Goal: Transaction & Acquisition: Purchase product/service

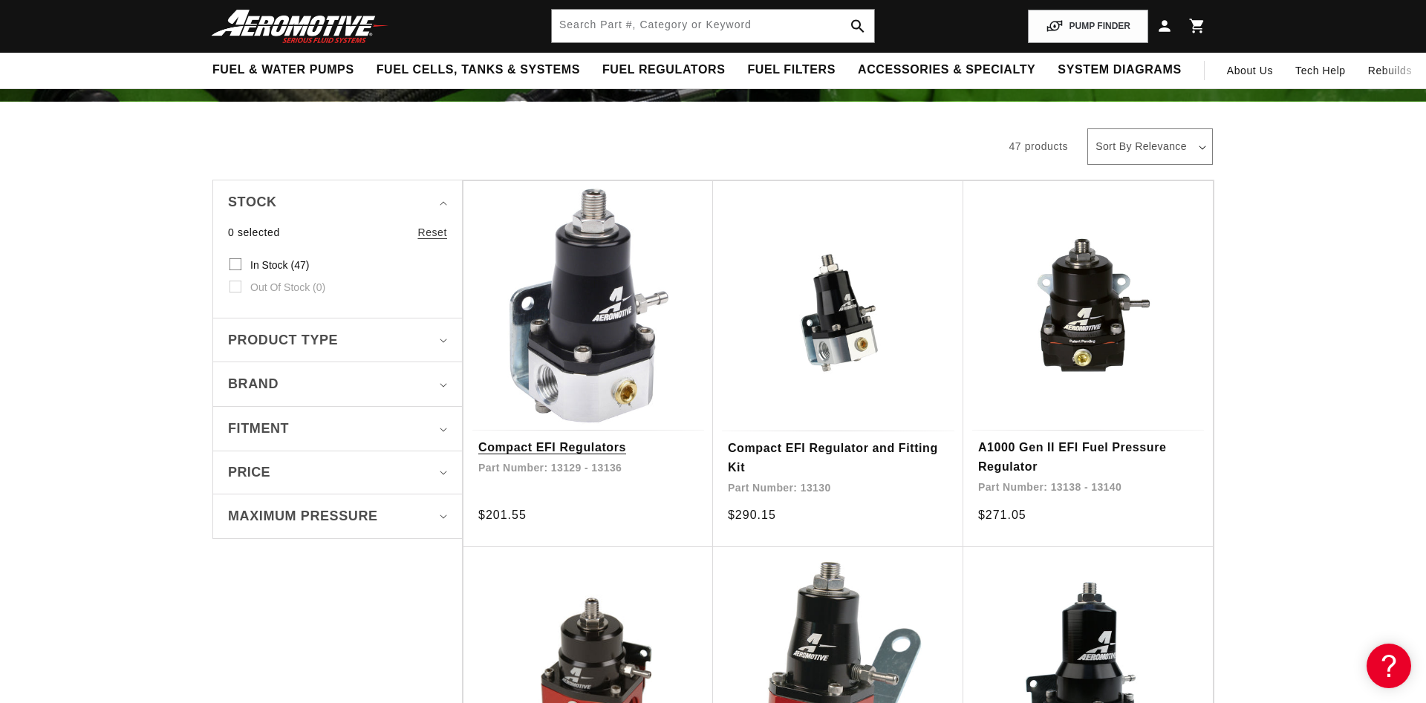
scroll to position [0, 1884]
click at [580, 438] on link "Compact EFI Regulators" at bounding box center [588, 447] width 220 height 19
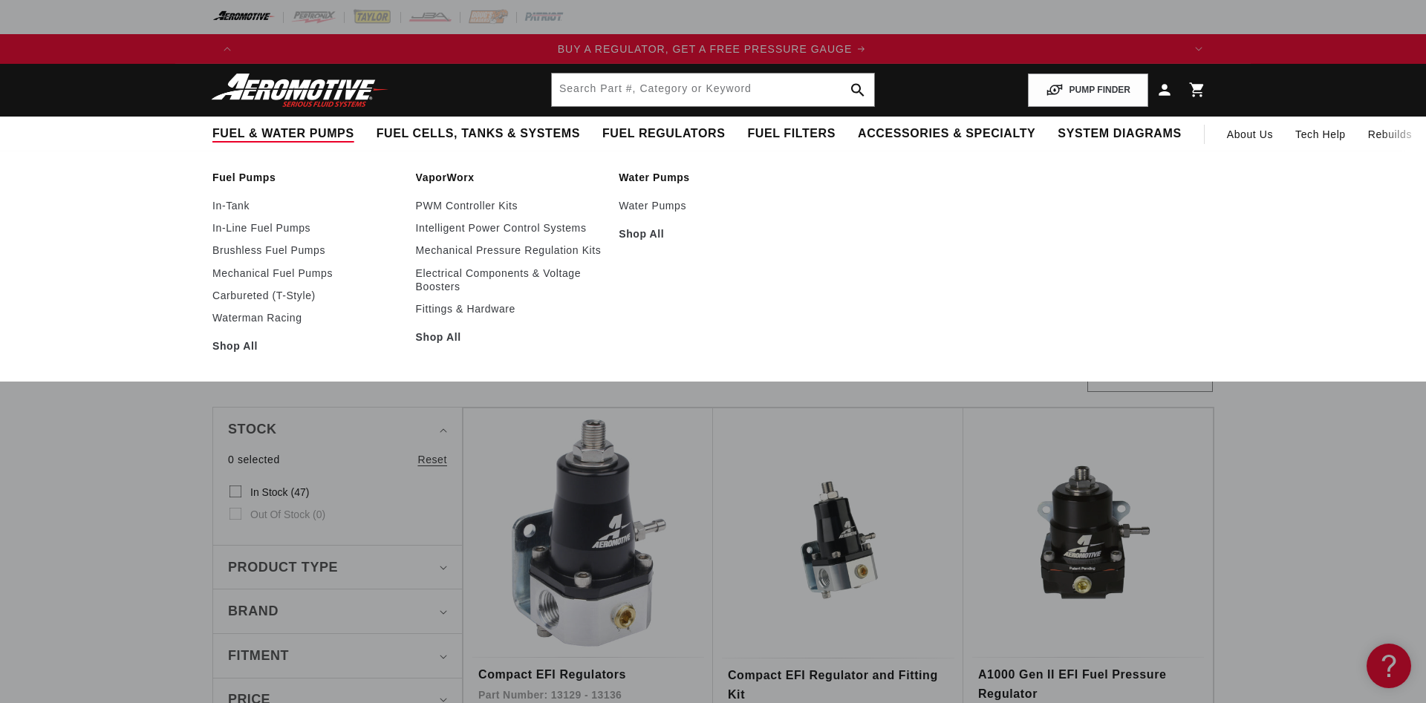
scroll to position [0, 0]
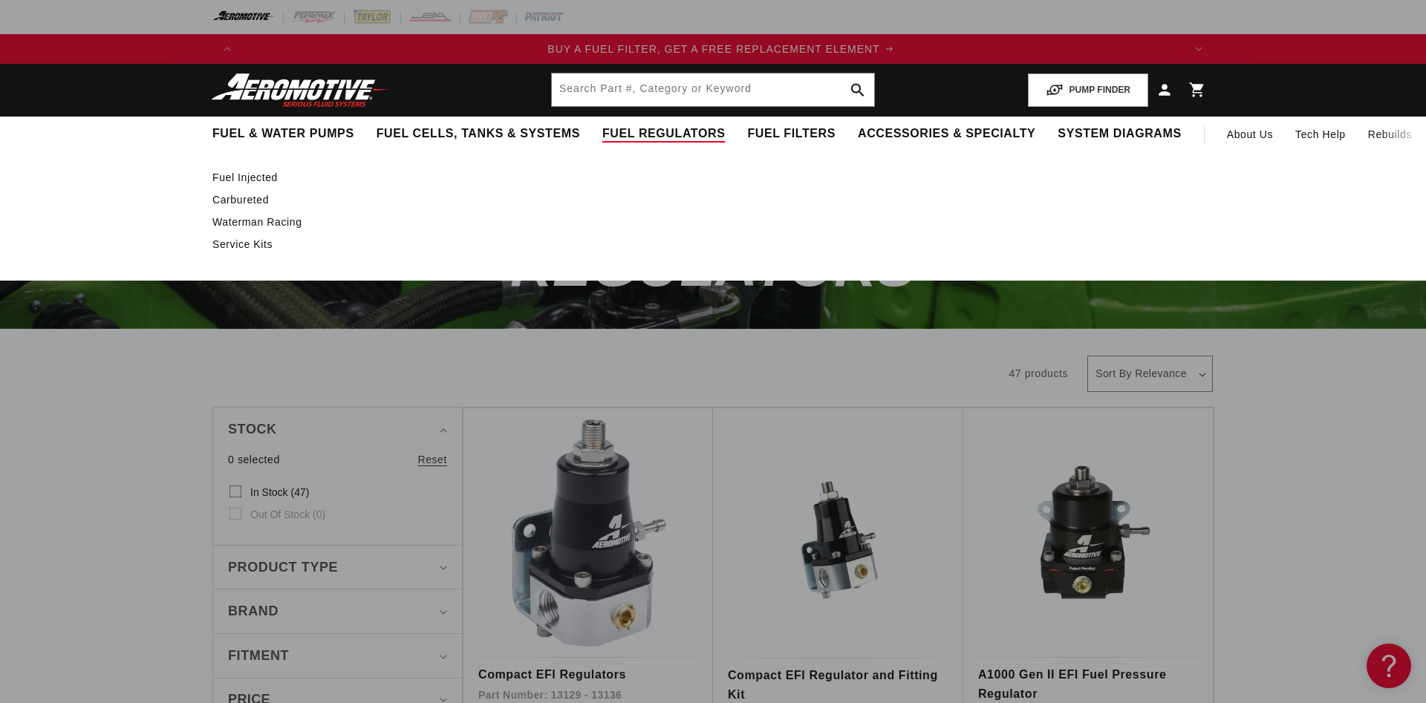
click at [239, 178] on link "Fuel Injected" at bounding box center [705, 177] width 986 height 13
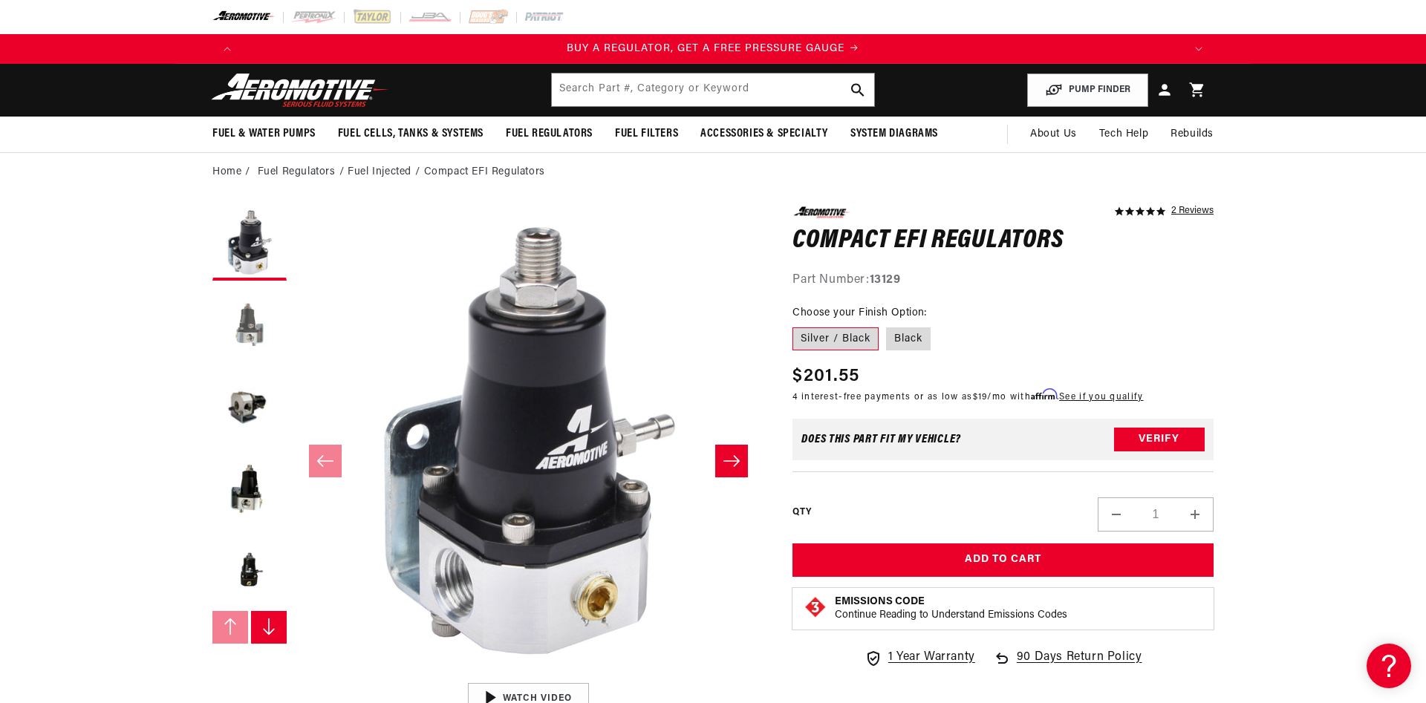
click at [236, 332] on button "Load image 2 in gallery view" at bounding box center [249, 325] width 74 height 74
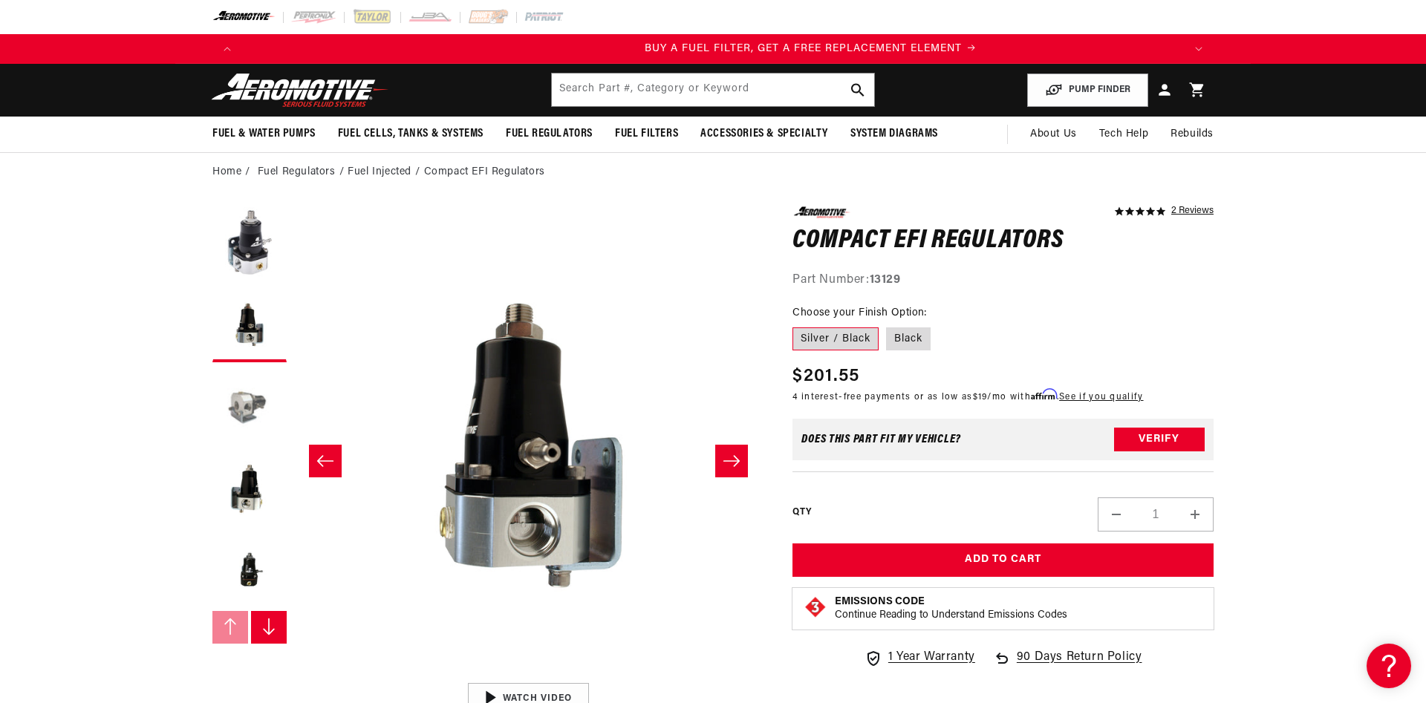
scroll to position [0, 469]
click at [240, 411] on button "Load image 3 in gallery view" at bounding box center [249, 407] width 74 height 74
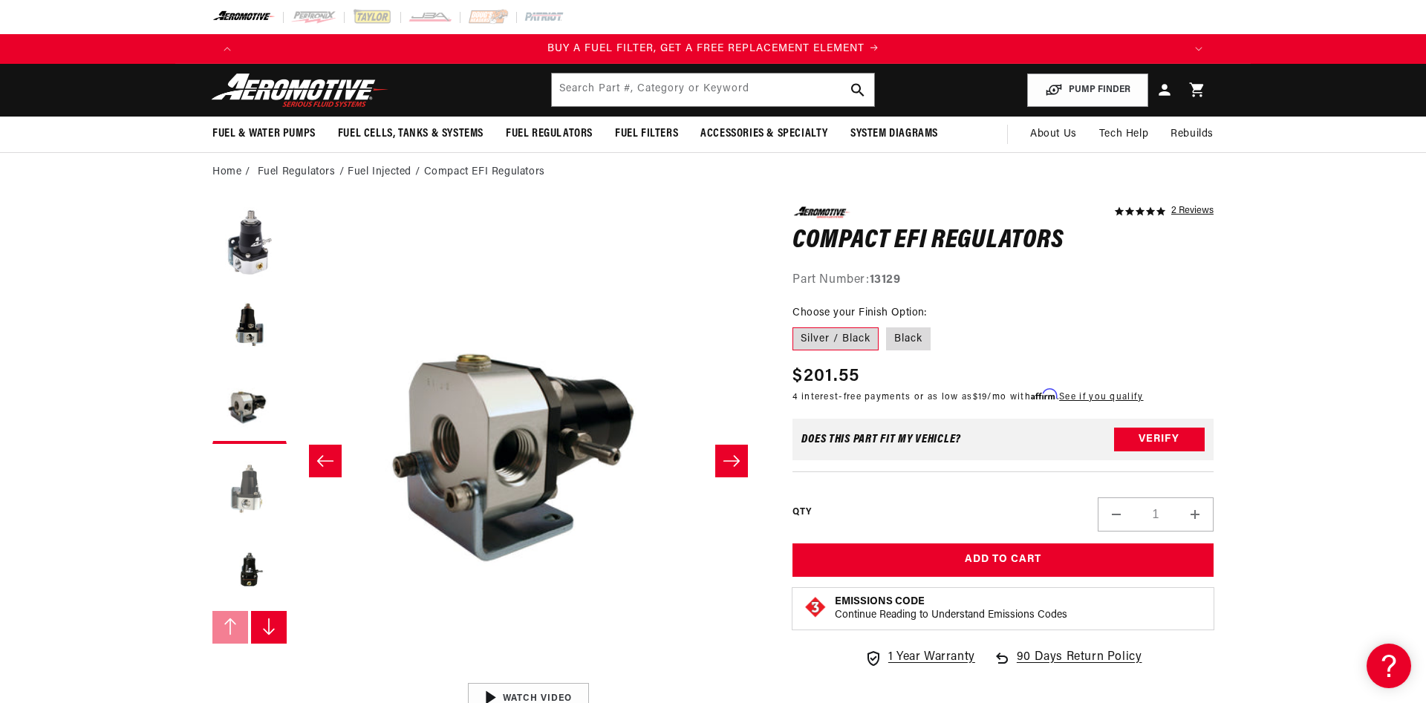
click at [245, 487] on button "Load image 4 in gallery view" at bounding box center [249, 489] width 74 height 74
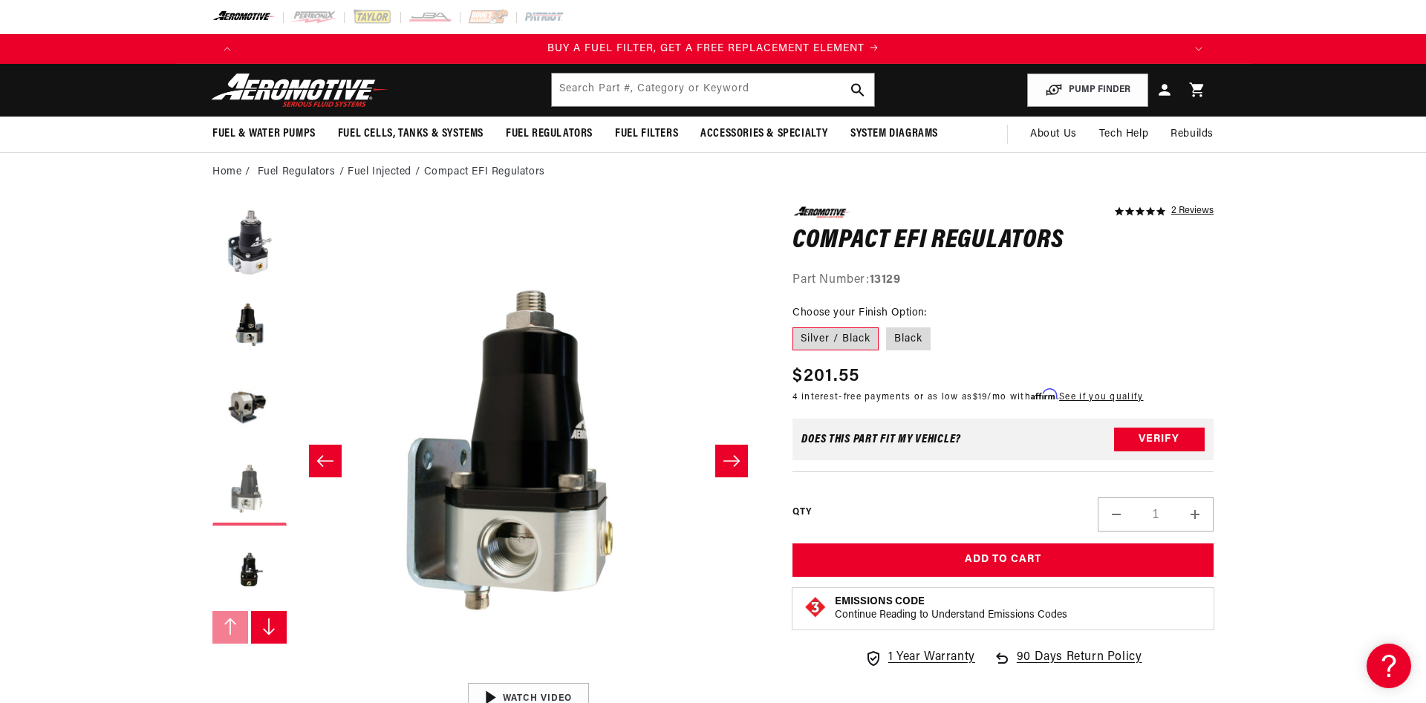
scroll to position [0, 1407]
click at [246, 562] on button "Load image 5 in gallery view" at bounding box center [249, 570] width 74 height 74
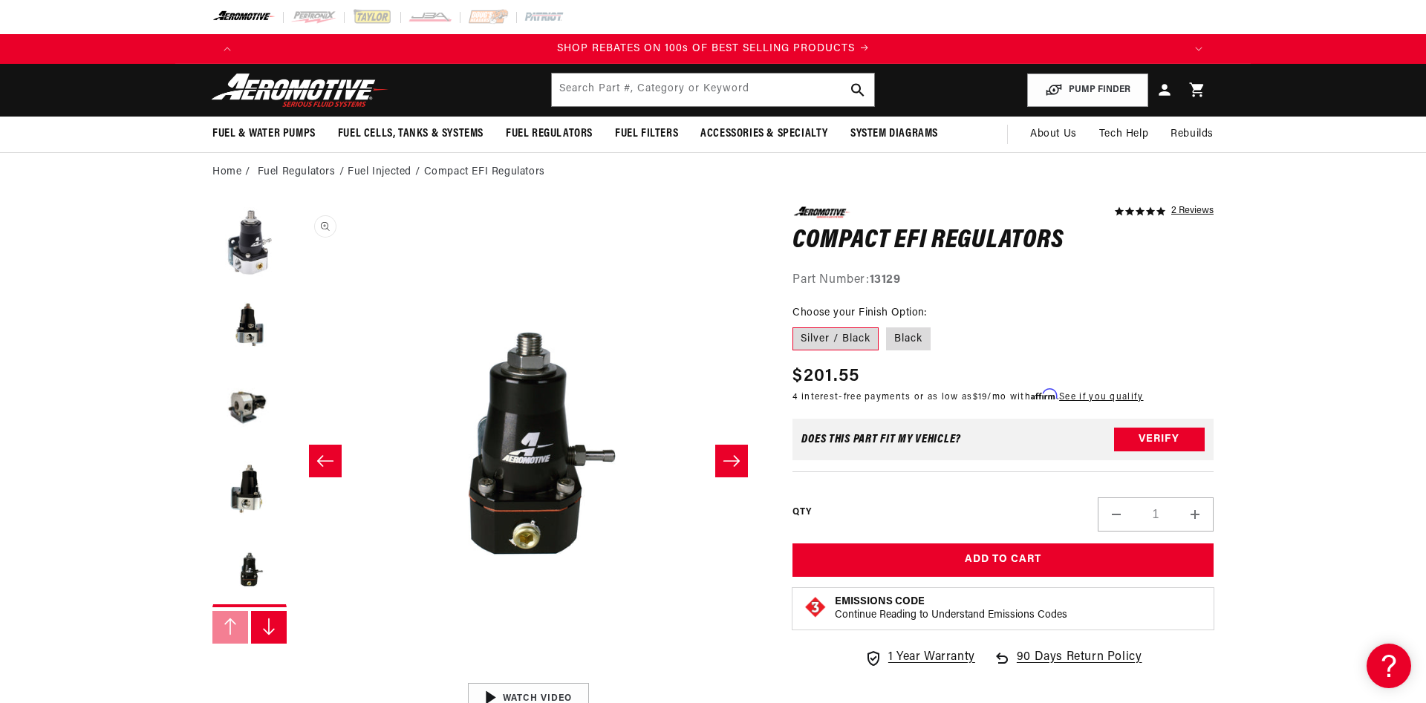
scroll to position [0, 1876]
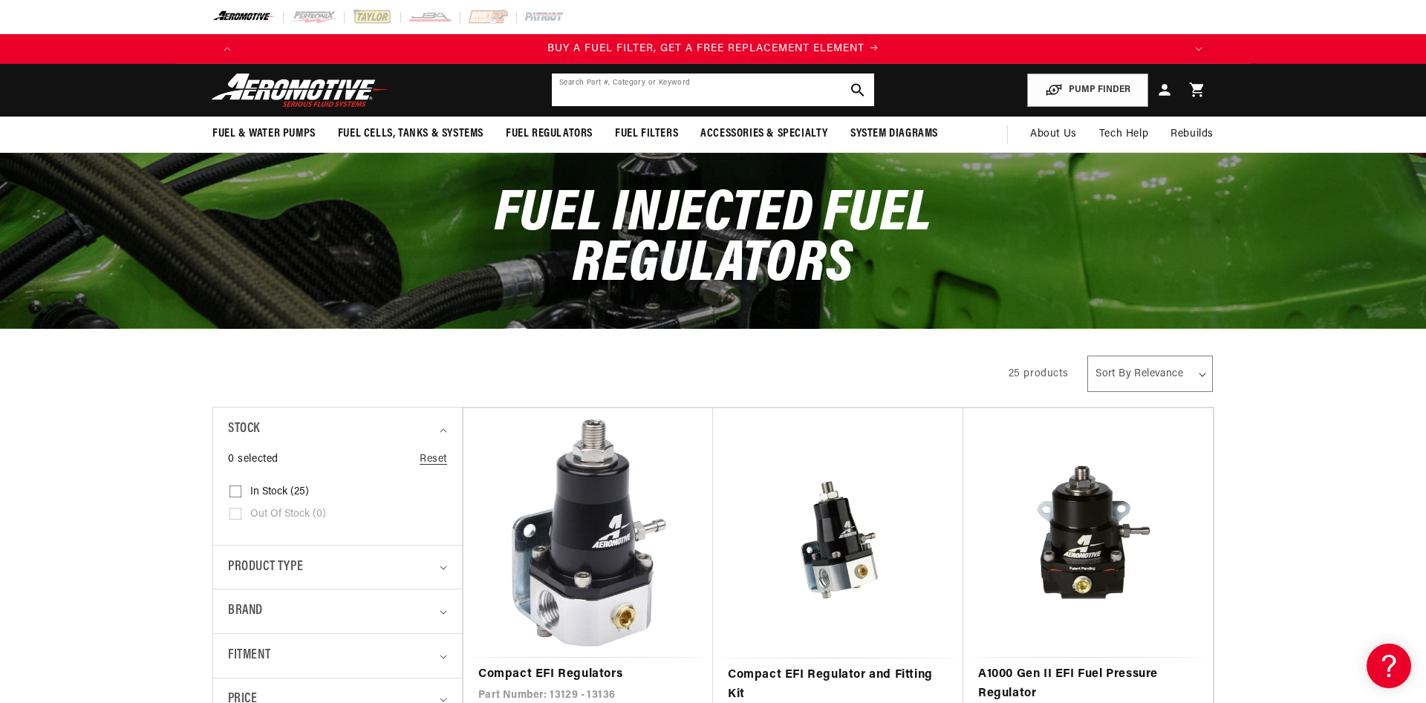
click at [606, 82] on input "text" at bounding box center [713, 90] width 322 height 33
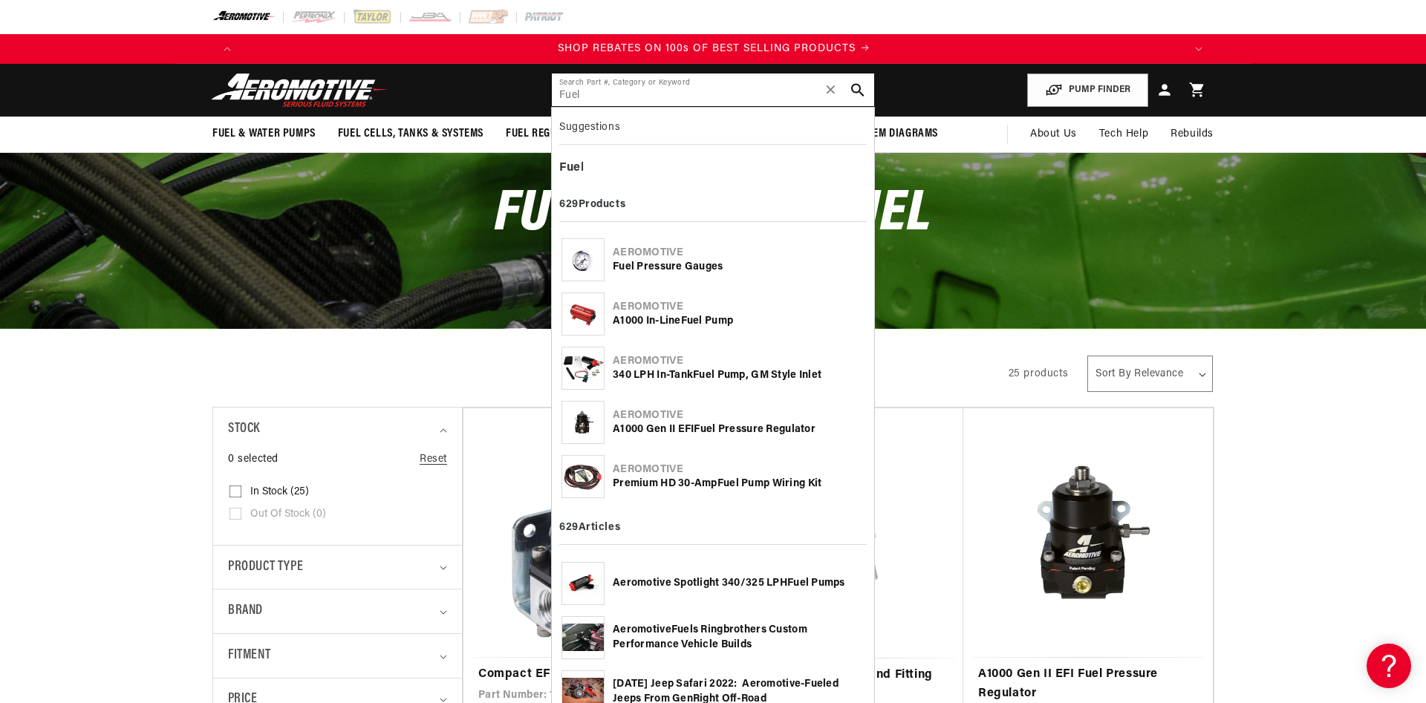
scroll to position [0, 1884]
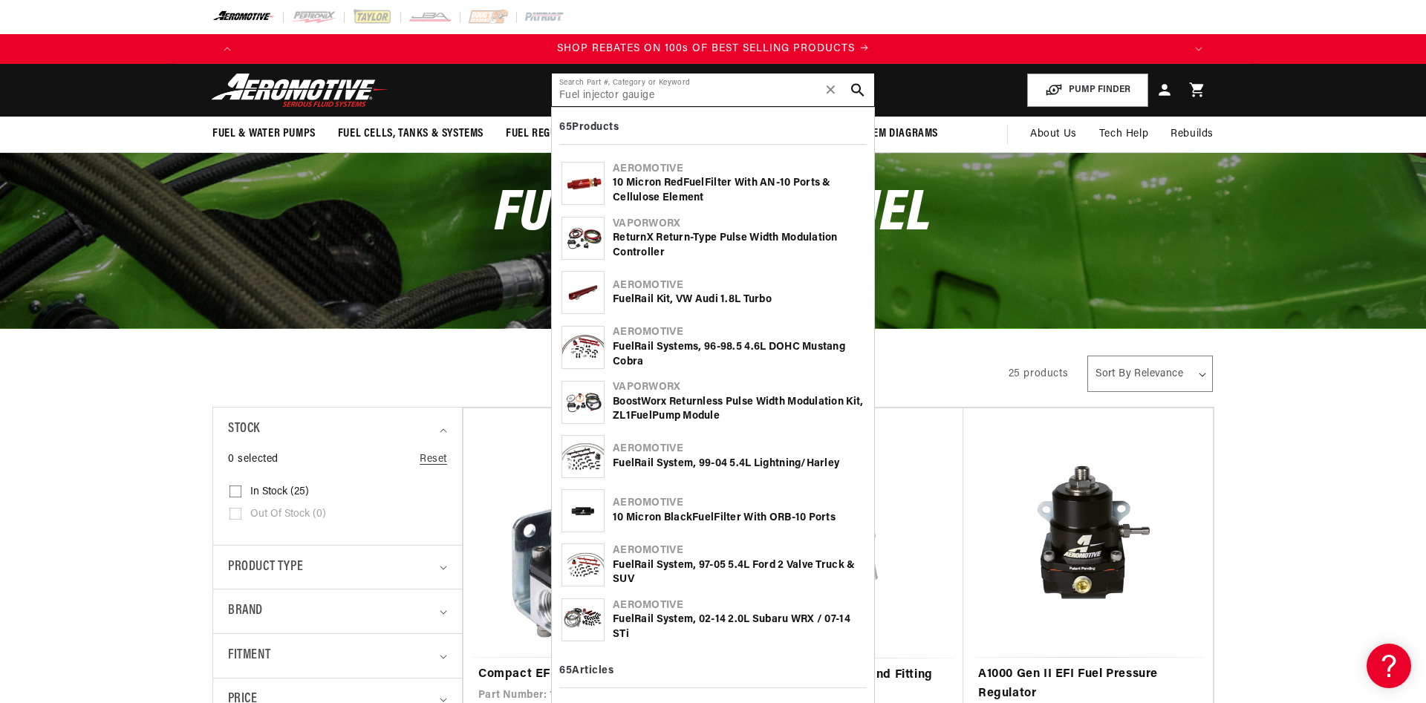
type input "Fuel injector gauige"
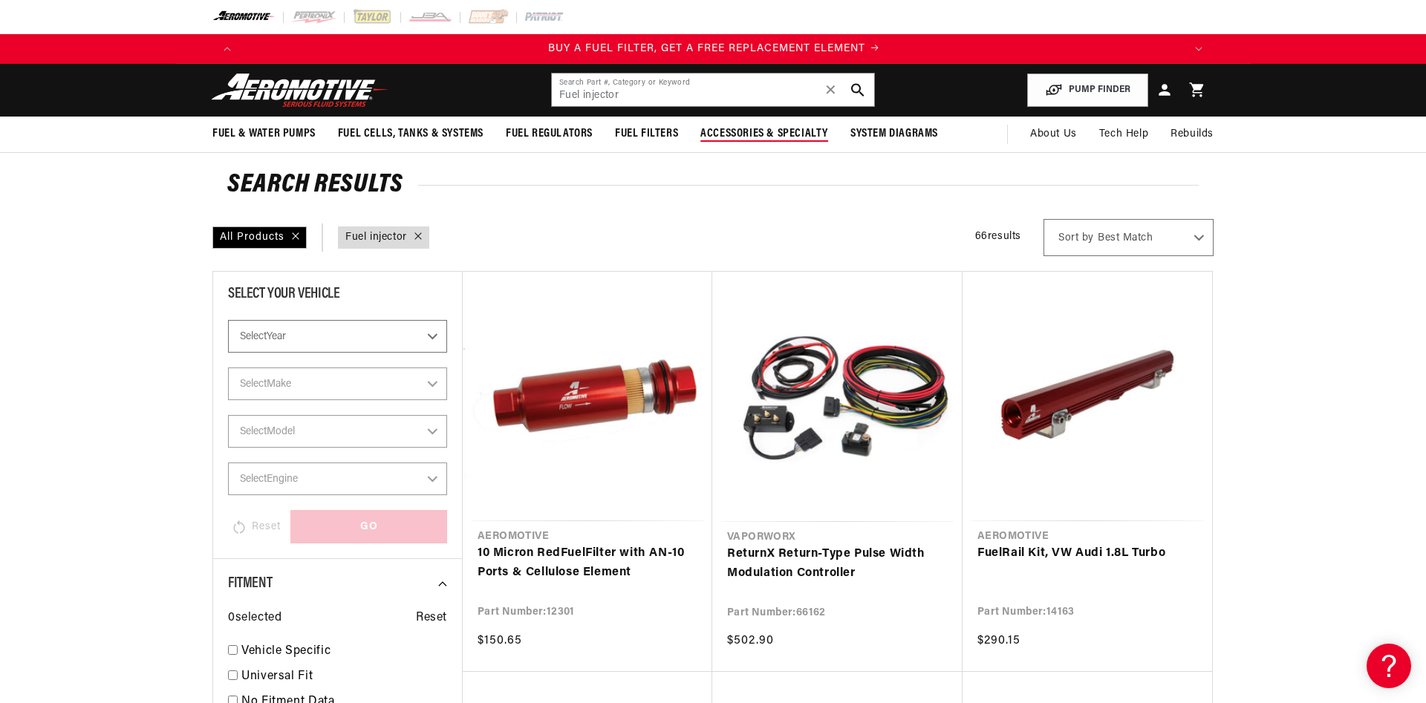
scroll to position [0, 942]
click at [701, 91] on input "Fuel injector" at bounding box center [713, 90] width 322 height 33
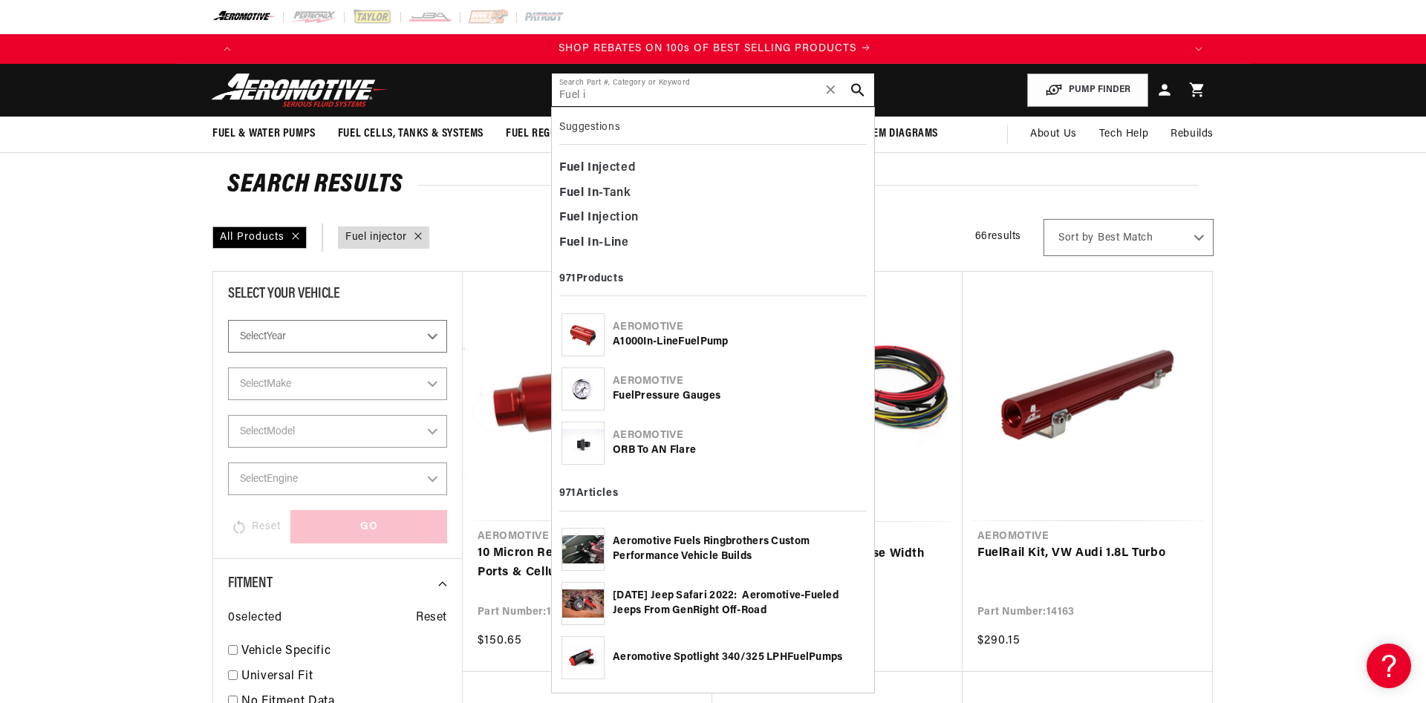
scroll to position [0, 1884]
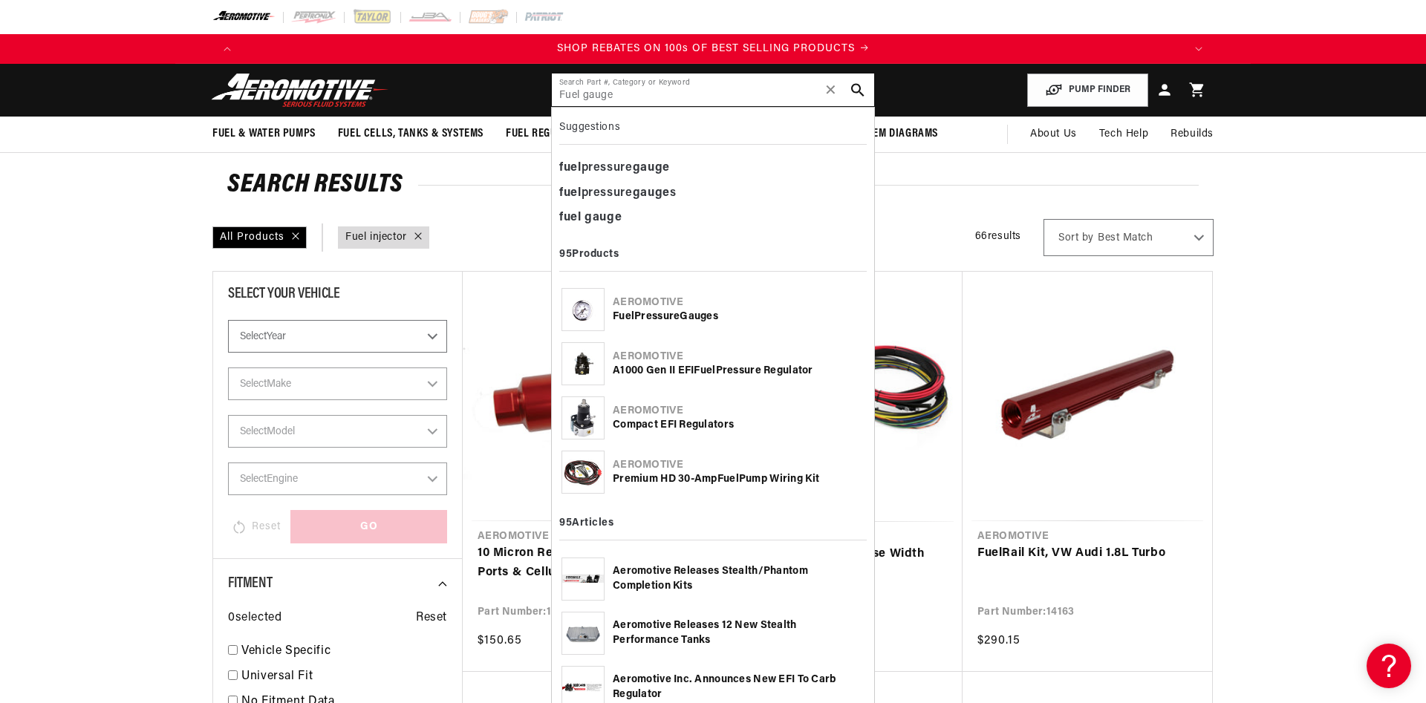
type input "Fuel gauge"
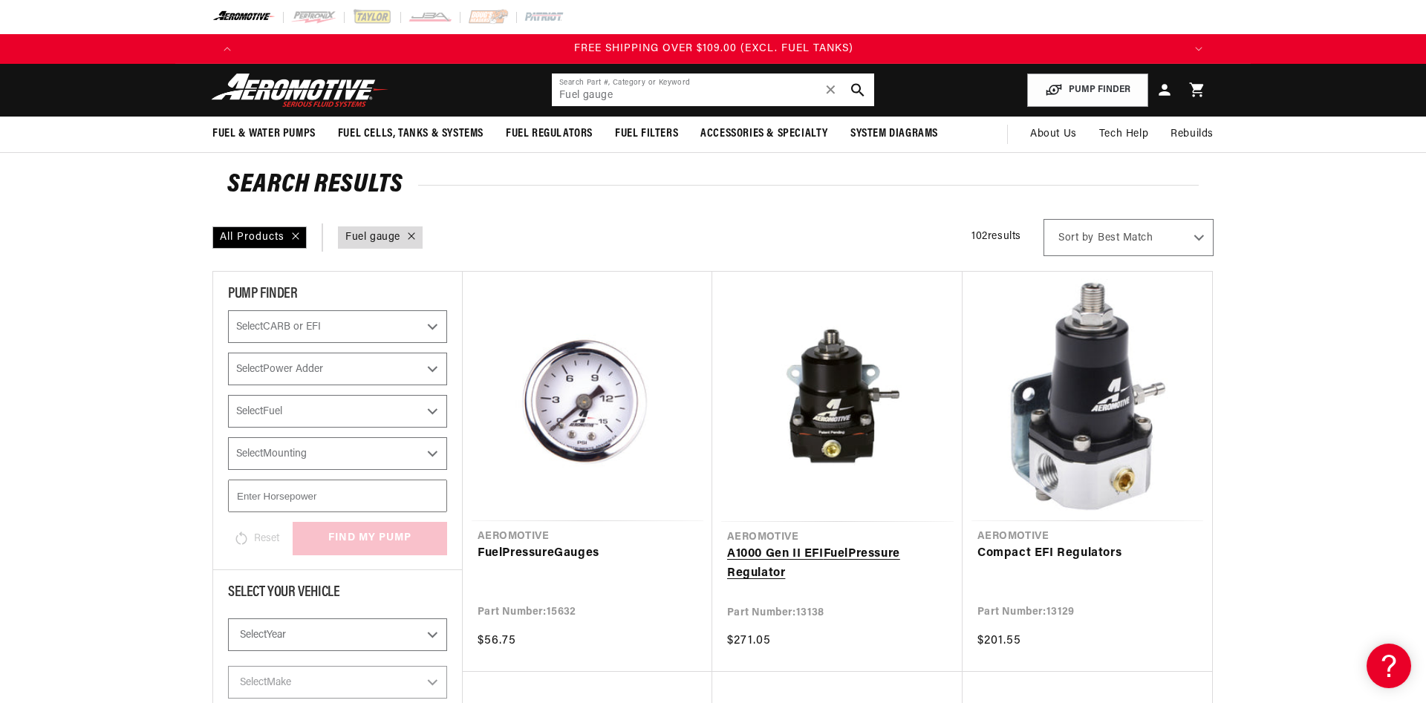
scroll to position [0, 2826]
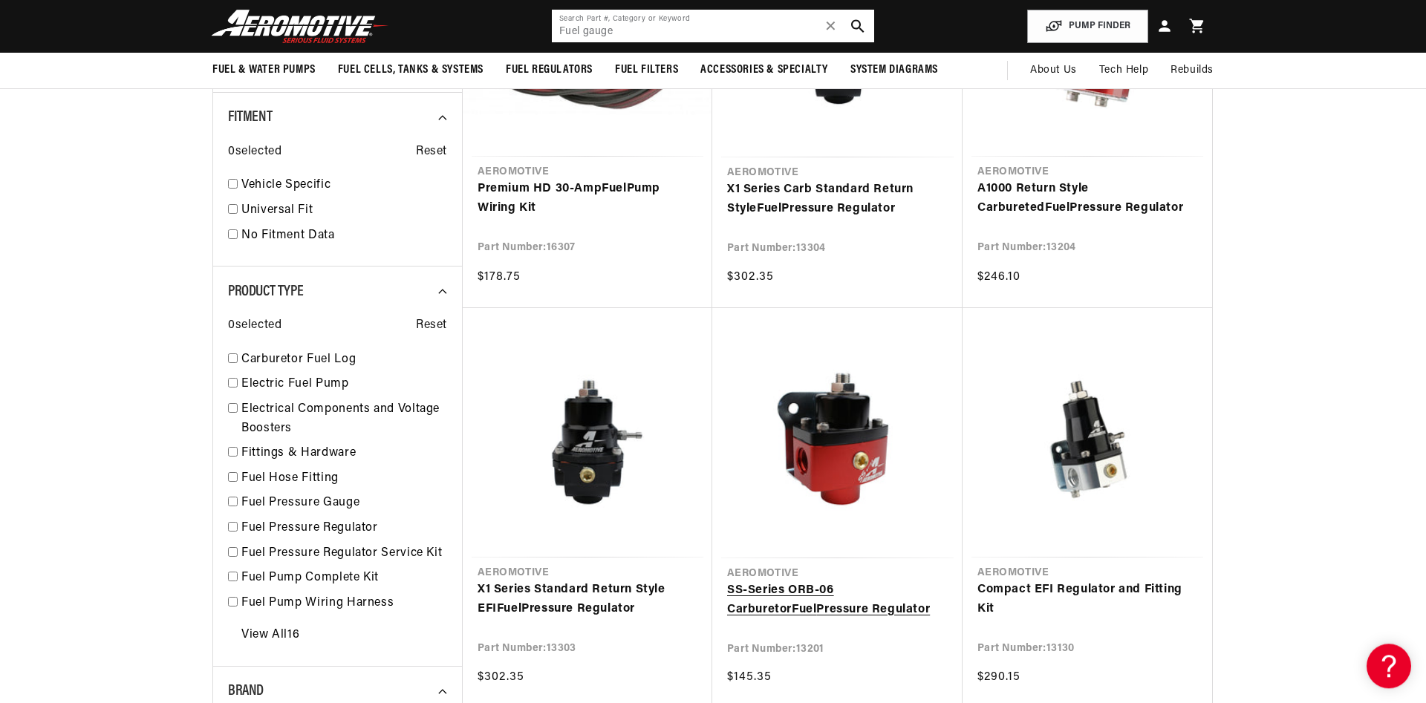
scroll to position [758, 0]
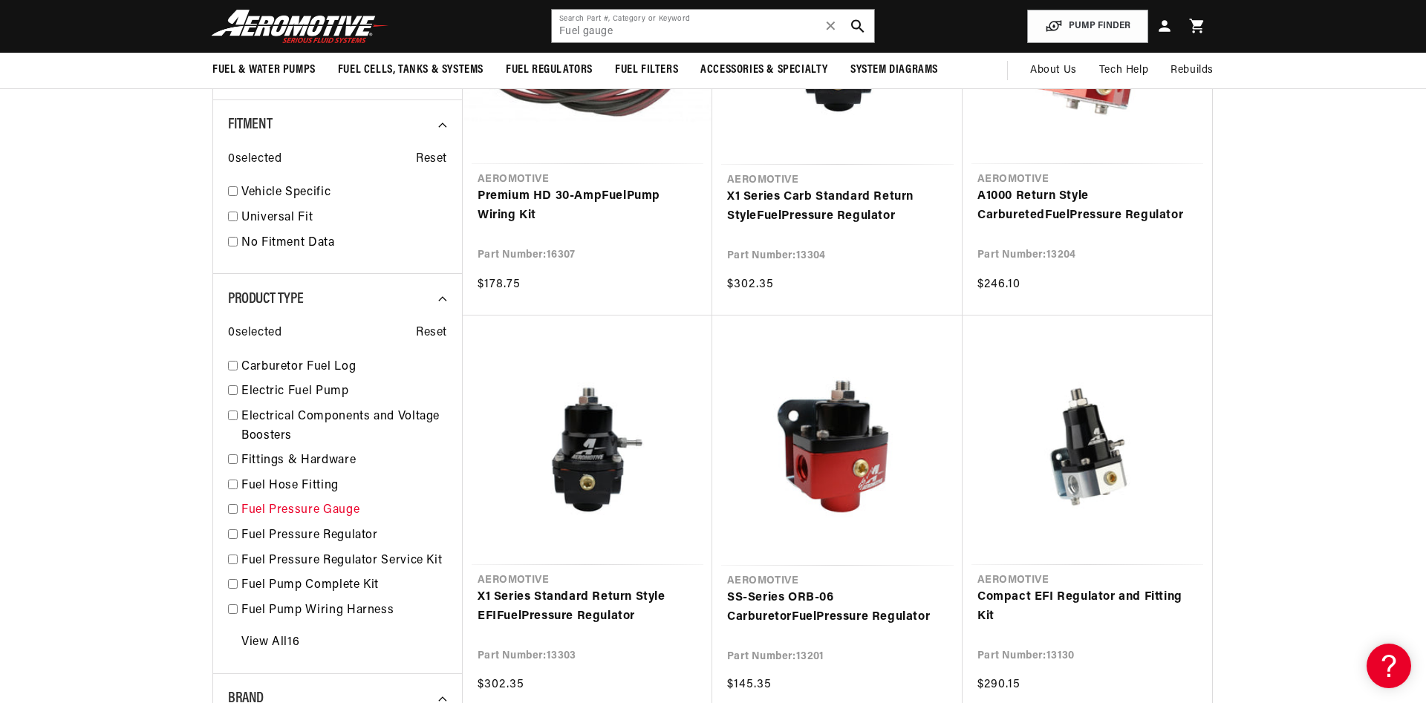
click at [285, 511] on link "Fuel Pressure Gauge" at bounding box center [344, 510] width 206 height 19
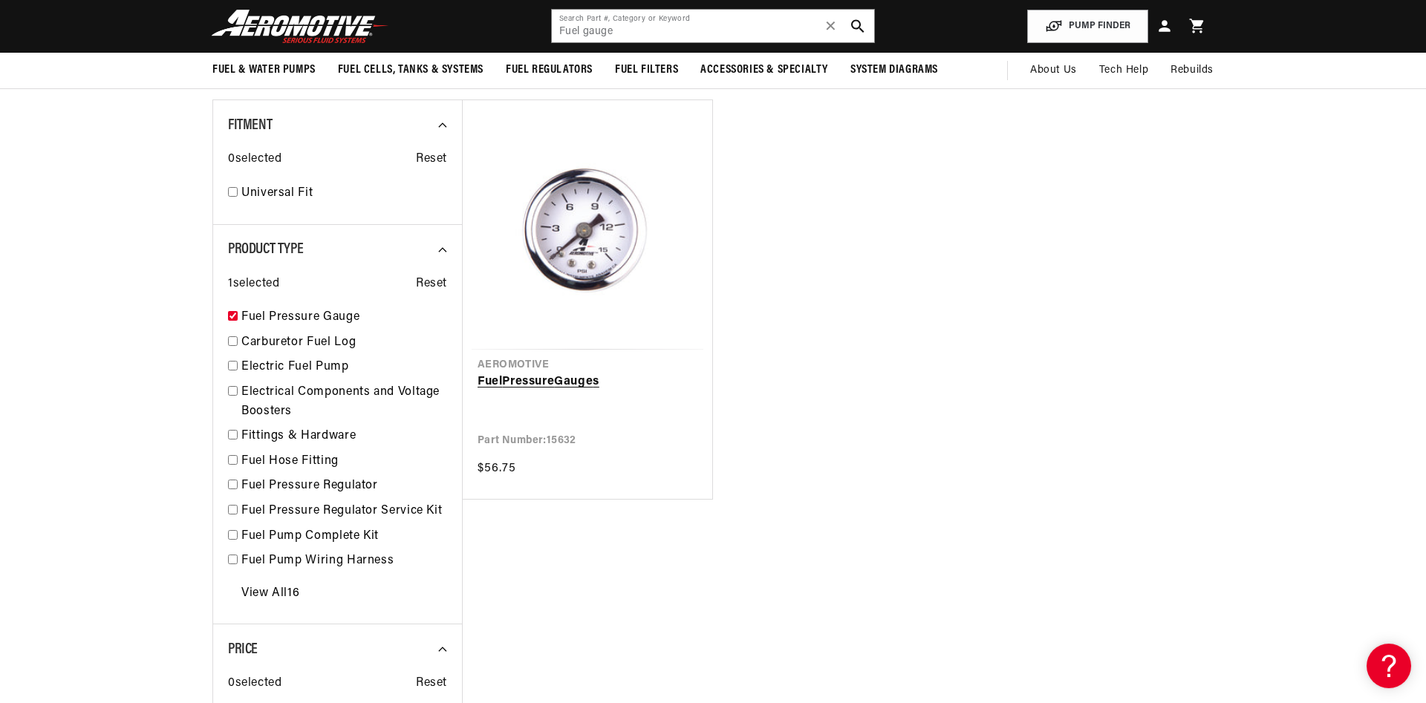
scroll to position [68, 0]
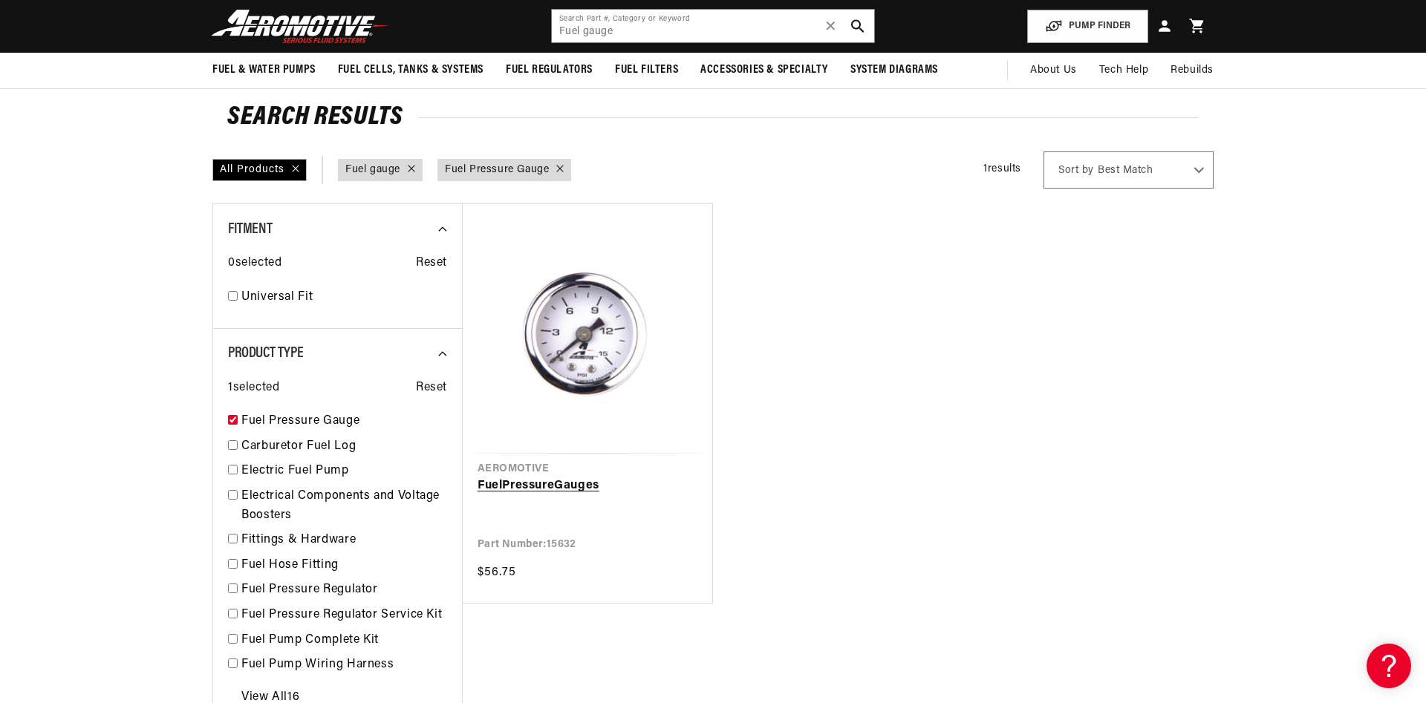
click at [594, 477] on link "Fuel Pressure Gauge s" at bounding box center [588, 486] width 220 height 19
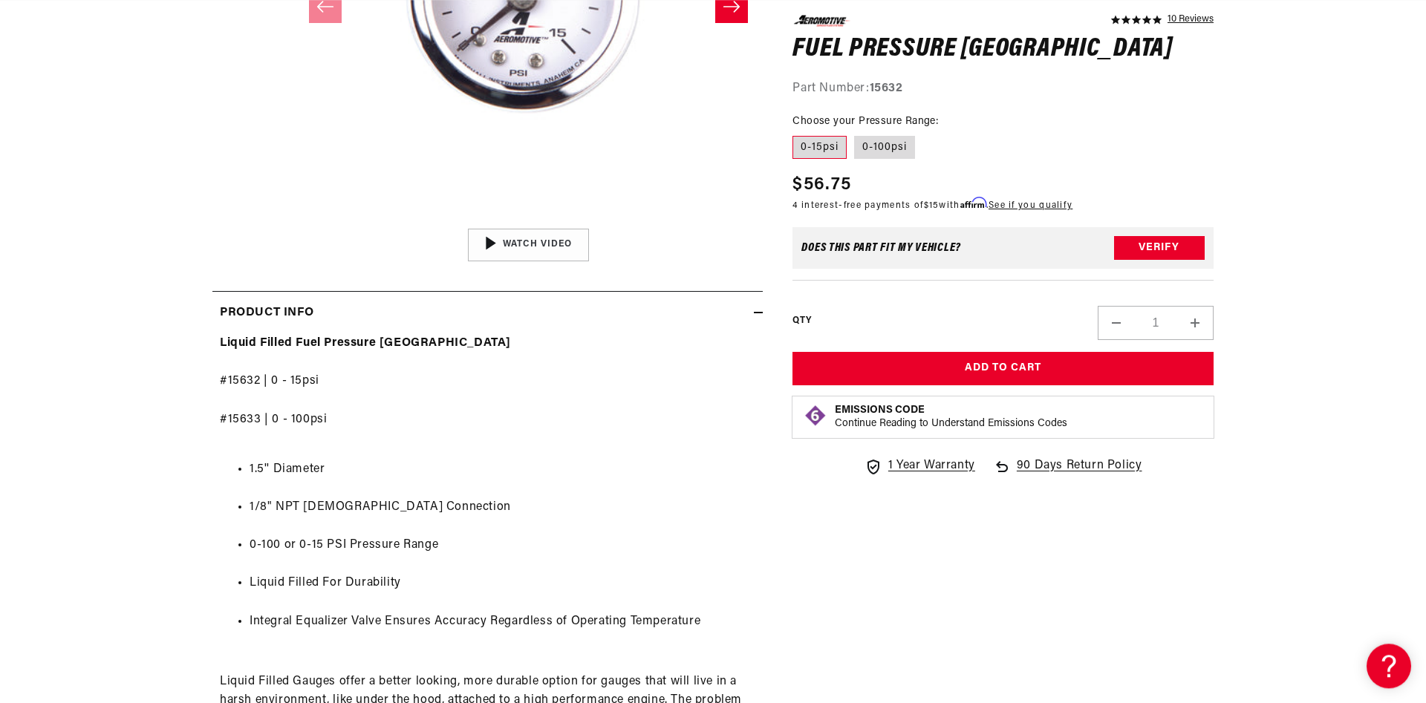
scroll to position [0, 942]
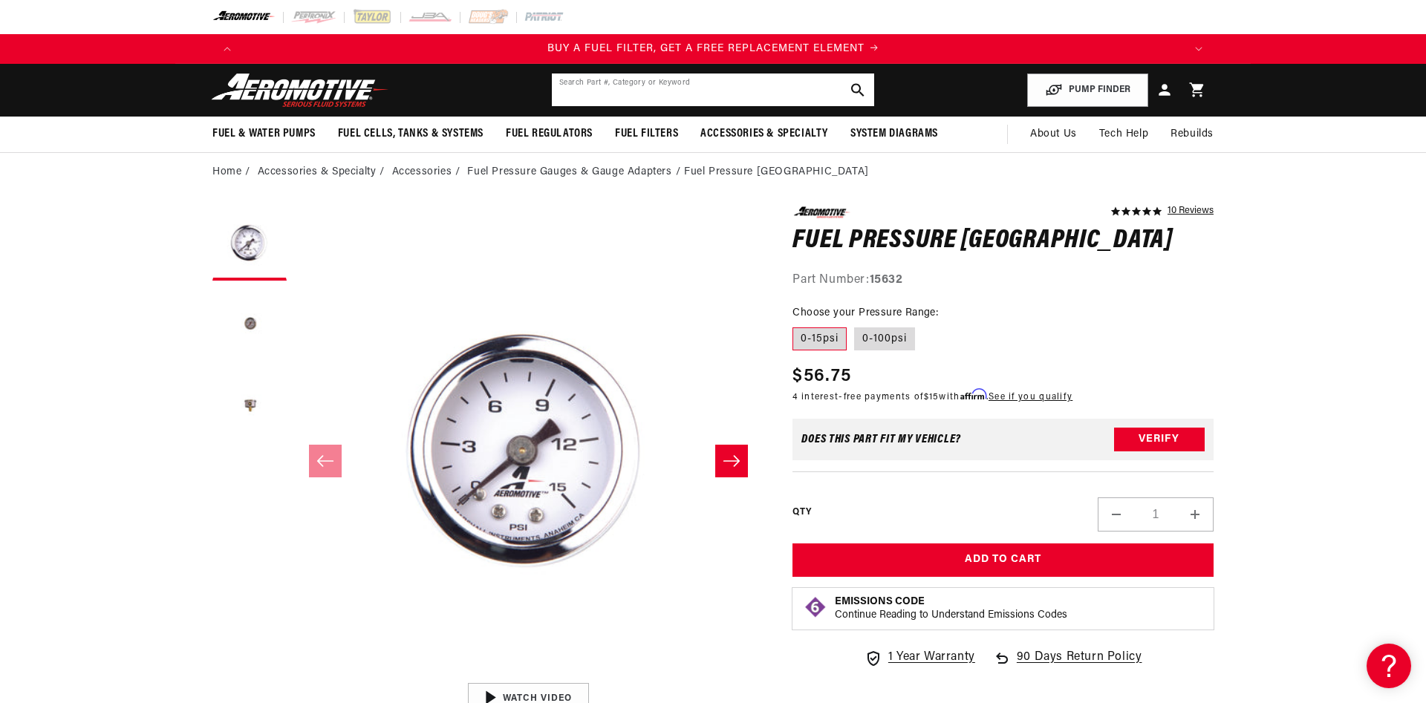
click at [604, 86] on input "text" at bounding box center [713, 90] width 322 height 33
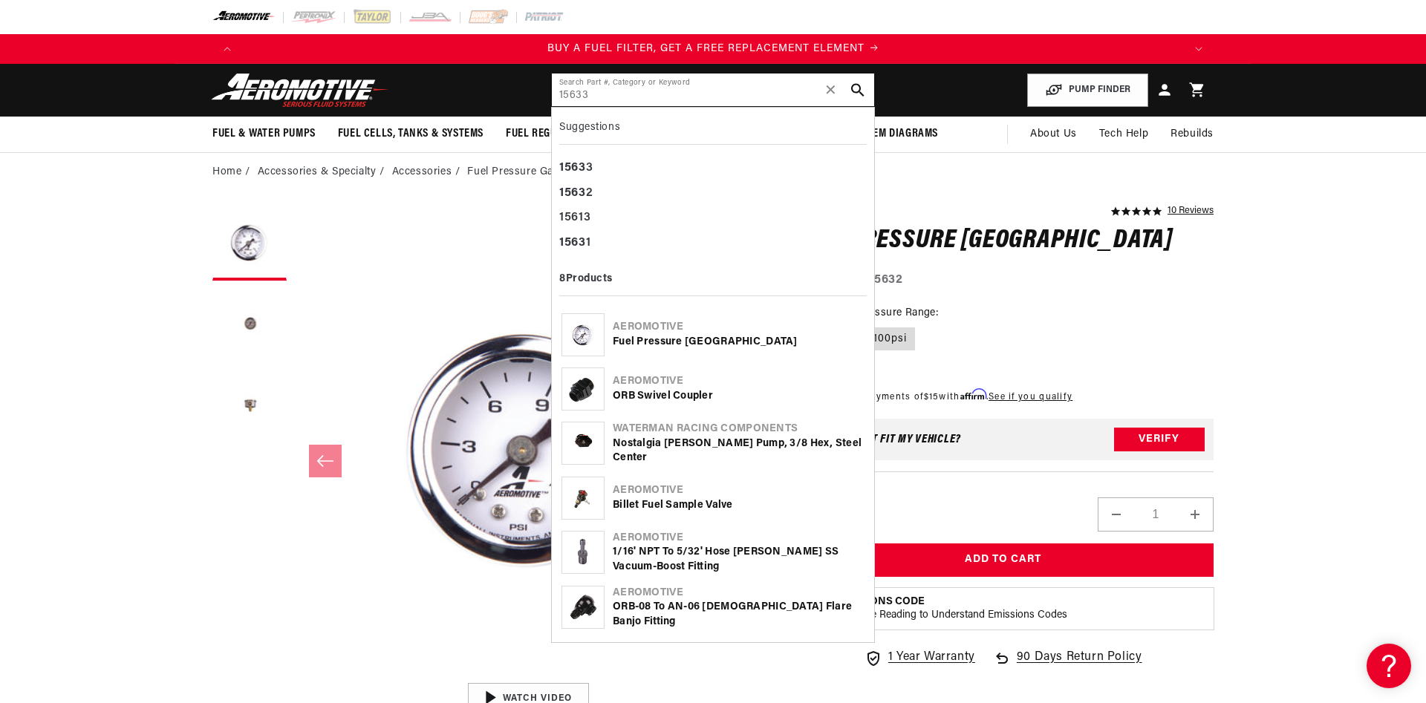
type input "15633"
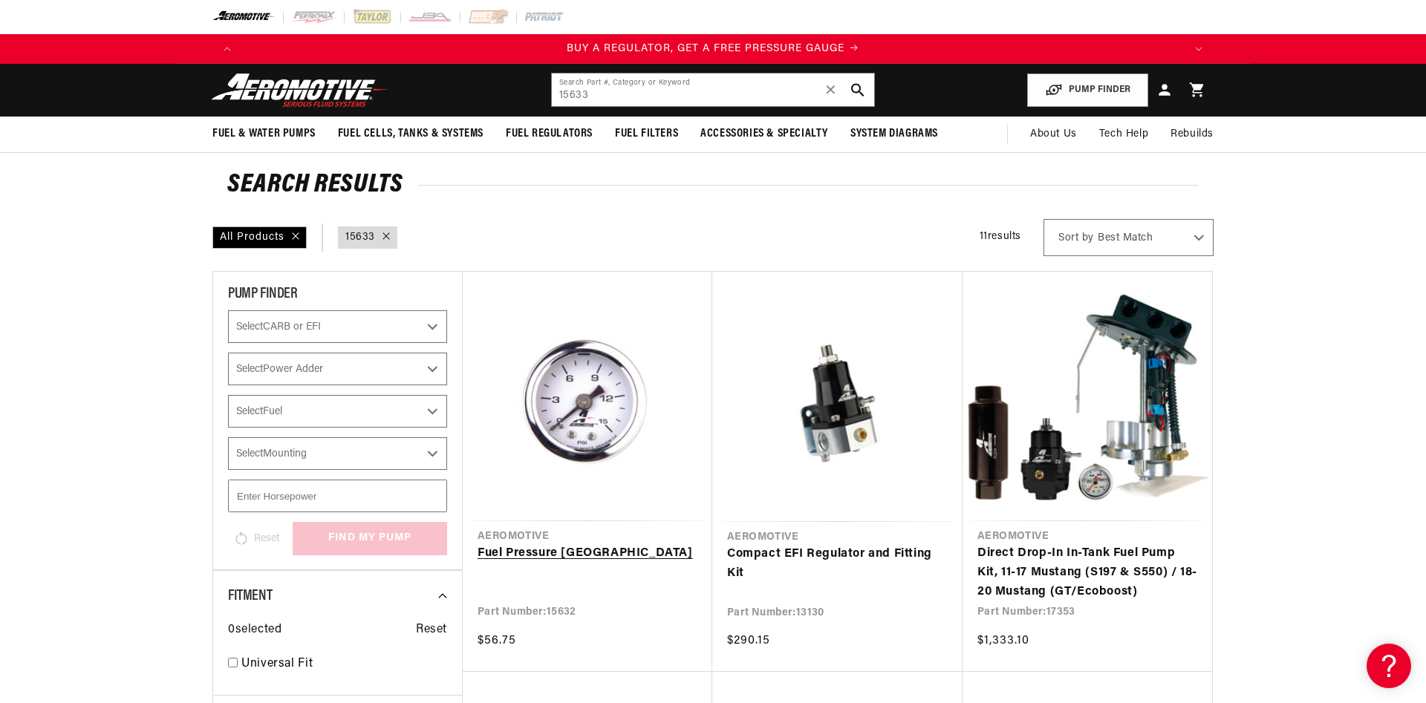
click at [595, 544] on link "Fuel Pressure [GEOGRAPHIC_DATA]" at bounding box center [588, 553] width 220 height 19
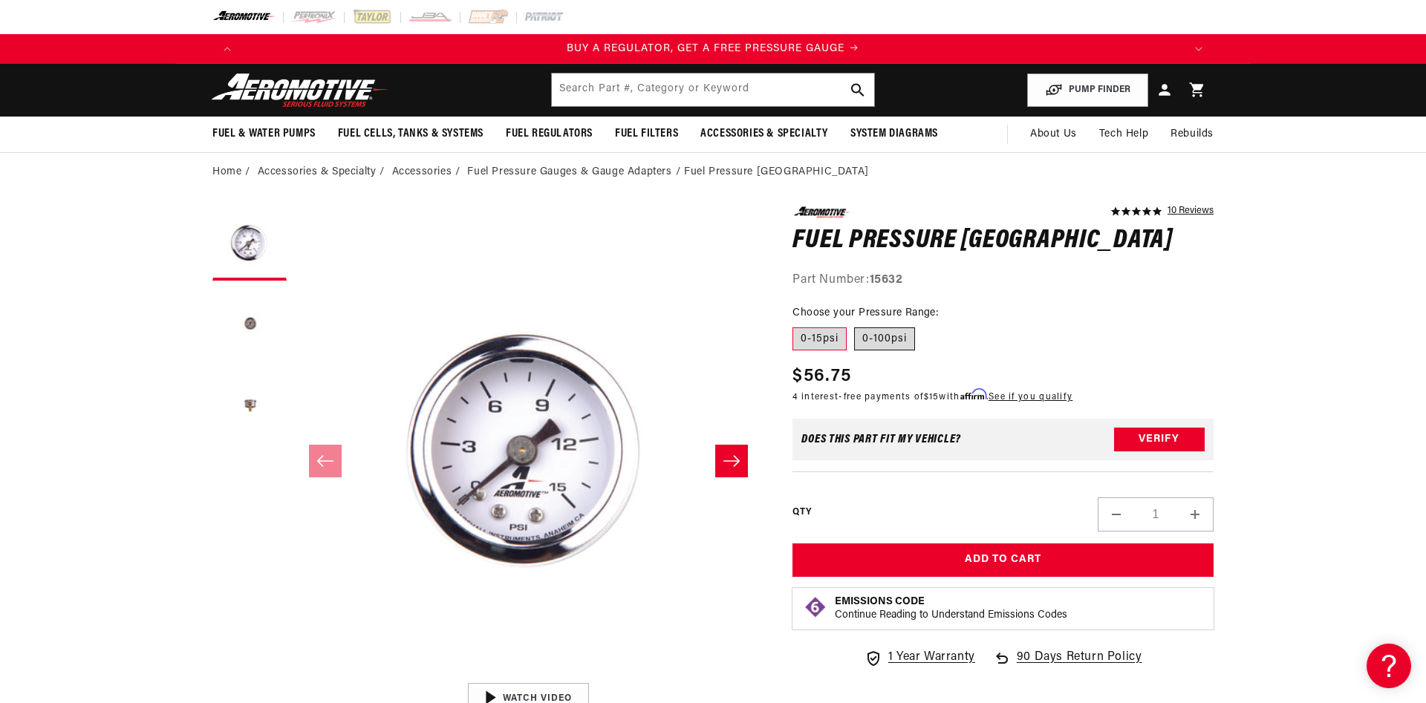
click at [878, 335] on label "0-100psi" at bounding box center [884, 340] width 61 height 24
click at [855, 325] on input "0-100psi" at bounding box center [854, 325] width 1 height 1
radio input "true"
click at [889, 343] on label "0-100psi" at bounding box center [884, 340] width 61 height 24
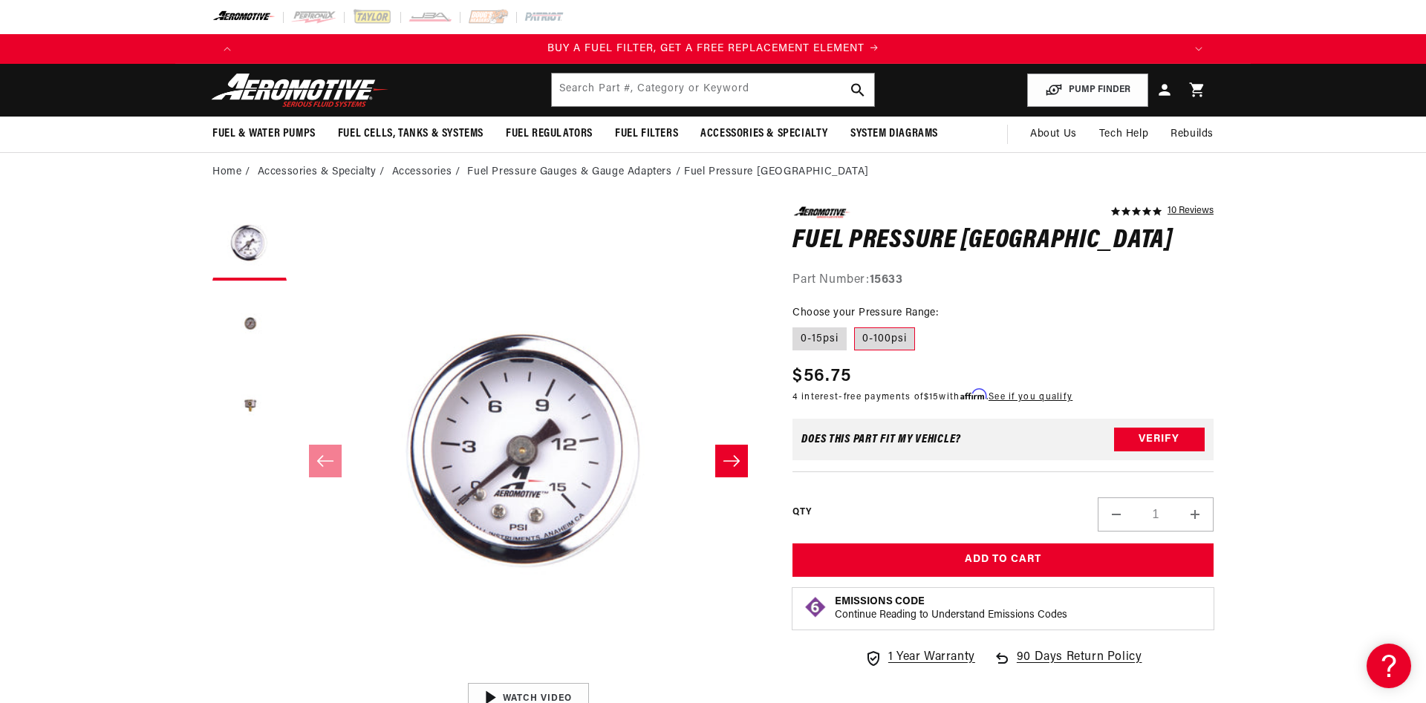
click at [855, 325] on input "0-100psi" at bounding box center [854, 325] width 1 height 1
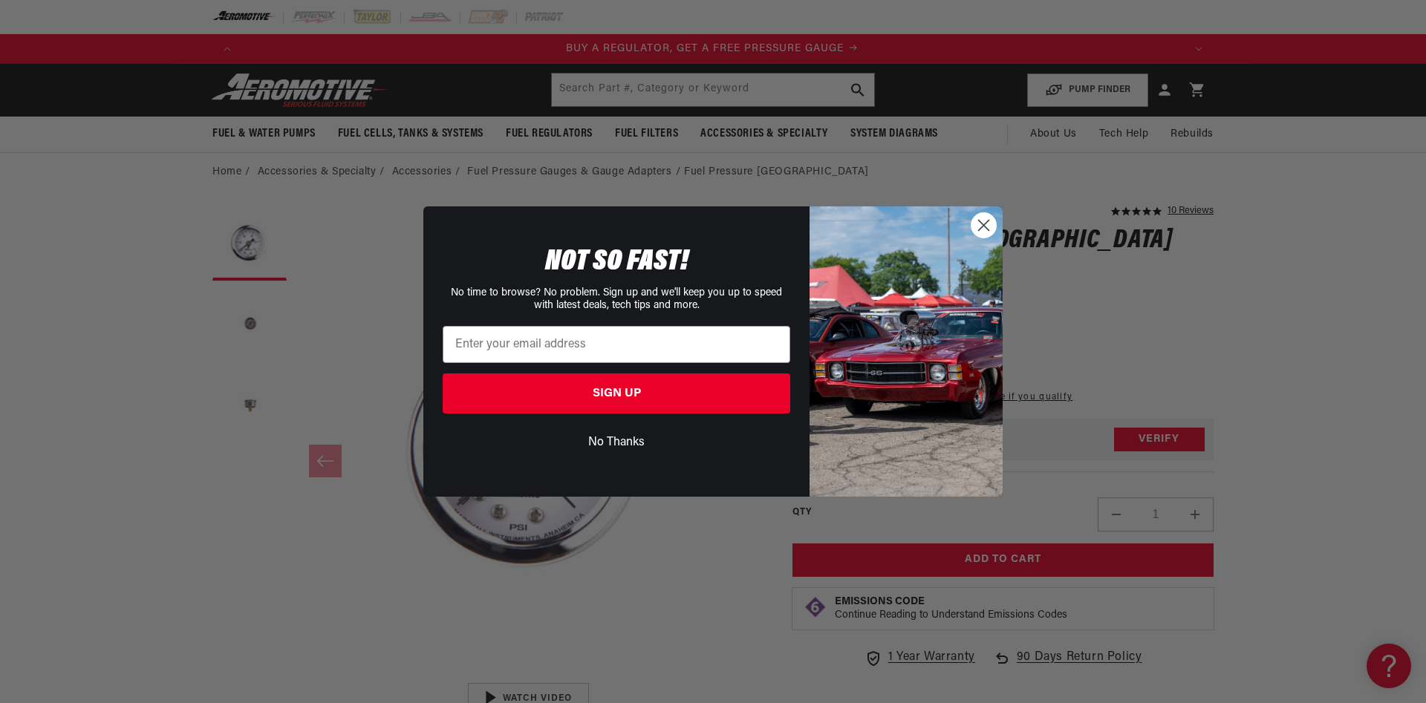
scroll to position [0, 0]
click at [989, 221] on icon "Close dialog" at bounding box center [984, 226] width 10 height 10
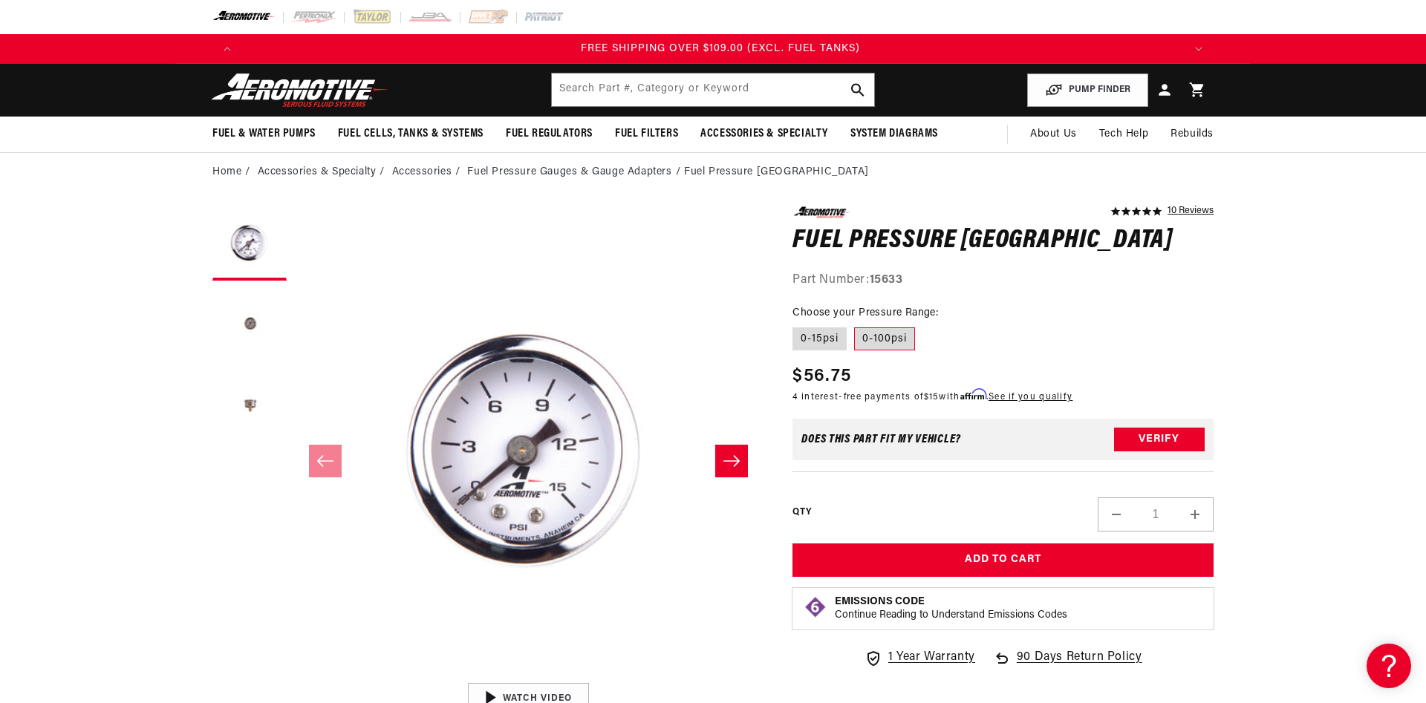
scroll to position [0, 2824]
